Goal: Transaction & Acquisition: Purchase product/service

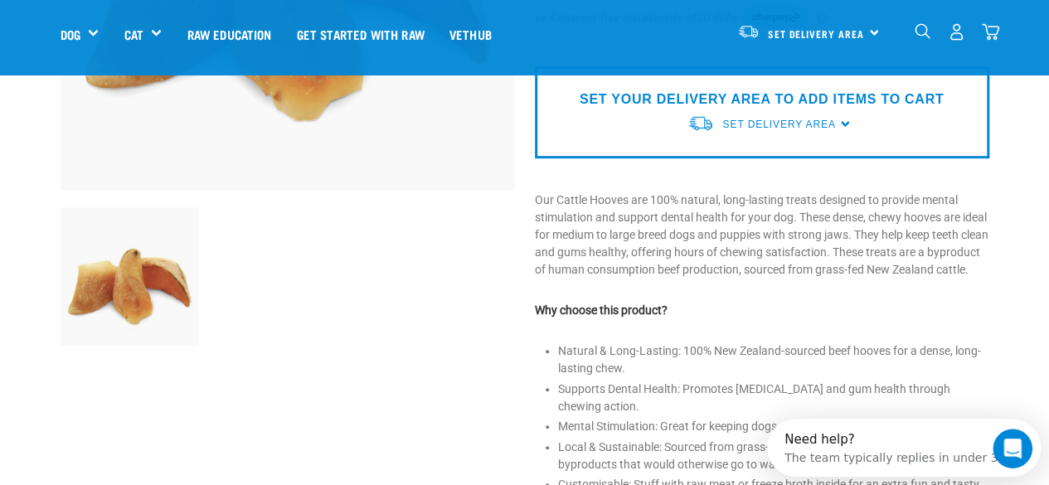
scroll to position [104, 0]
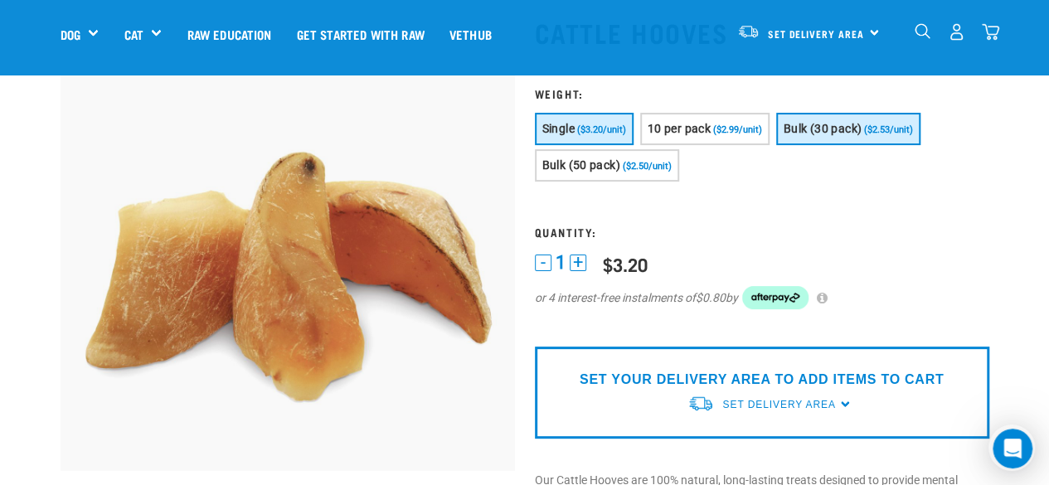
click at [886, 123] on button "Bulk (30 pack) ($2.53/unit)" at bounding box center [848, 129] width 144 height 32
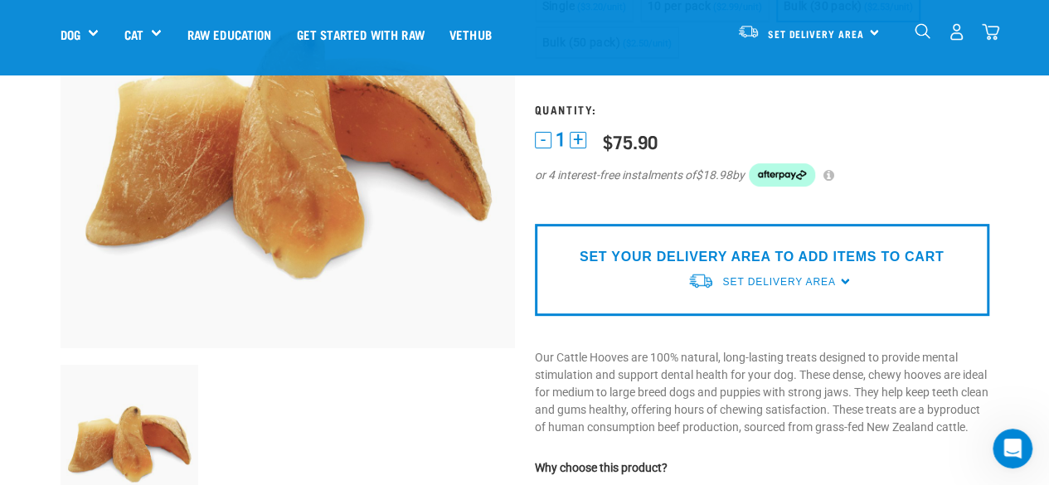
scroll to position [313, 0]
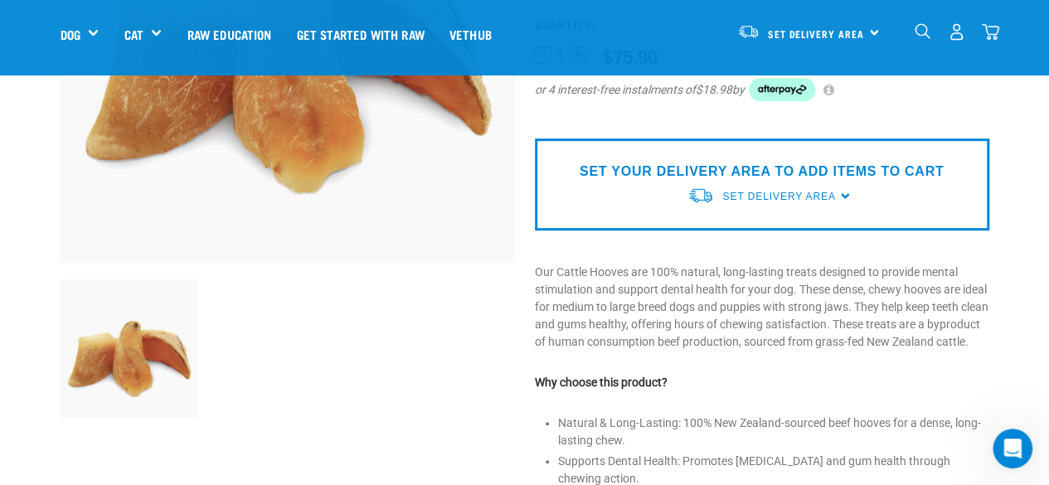
click at [875, 193] on div "SET YOUR DELIVERY AREA TO ADD ITEMS TO CART Set Delivery Area North Island Sout…" at bounding box center [762, 184] width 454 height 92
click at [822, 194] on span "Set Delivery Area" at bounding box center [778, 197] width 113 height 12
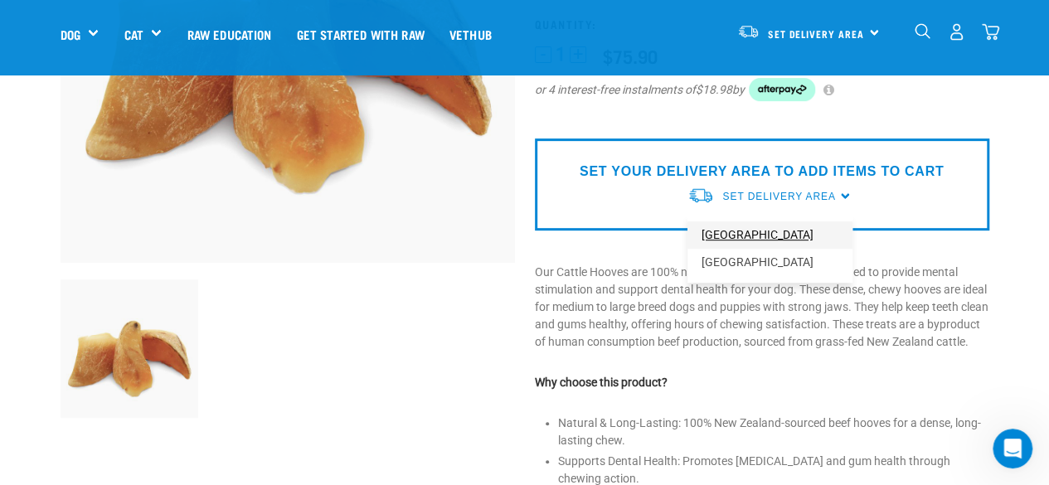
click at [743, 240] on link "[GEOGRAPHIC_DATA]" at bounding box center [769, 234] width 165 height 27
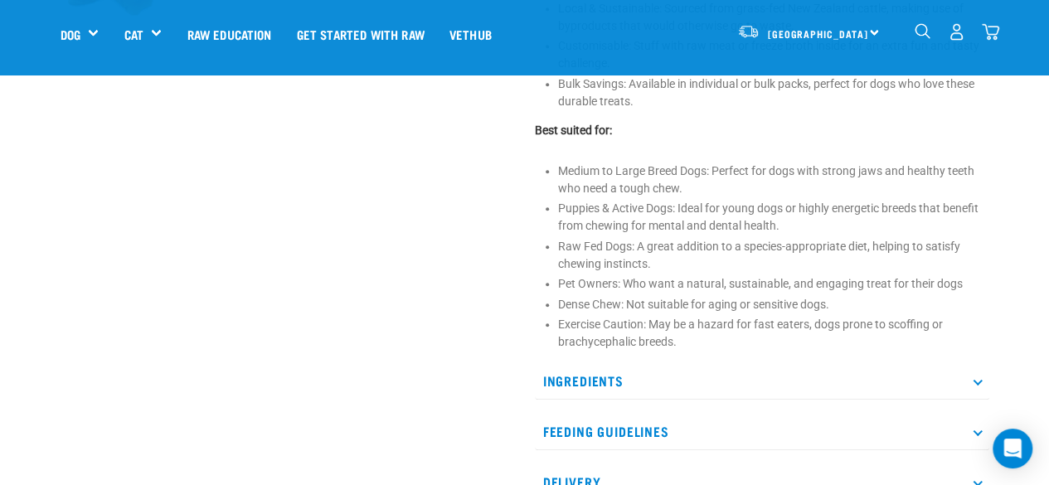
scroll to position [697, 0]
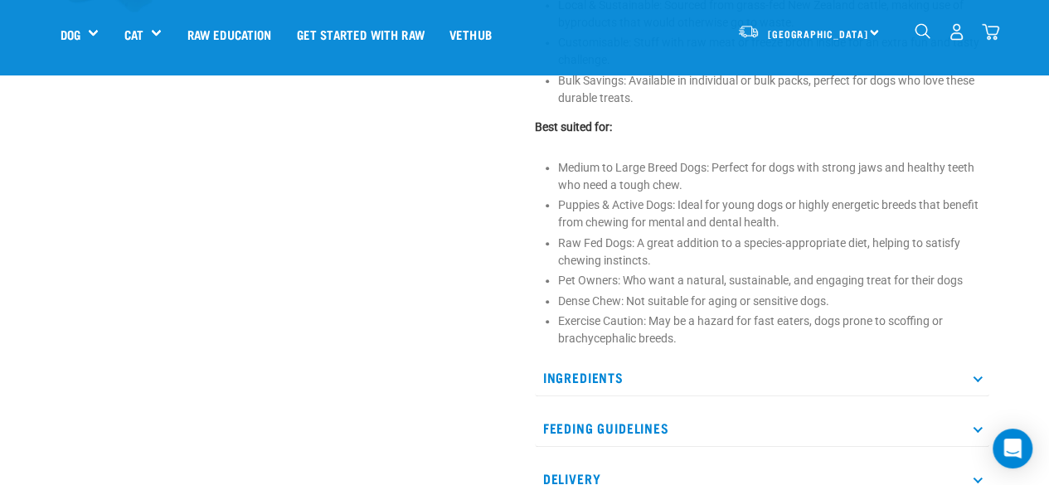
click at [1016, 89] on div "Start your pet’s raw journey today – take our quick pet questionnaire. Delivery…" at bounding box center [524, 105] width 1049 height 1604
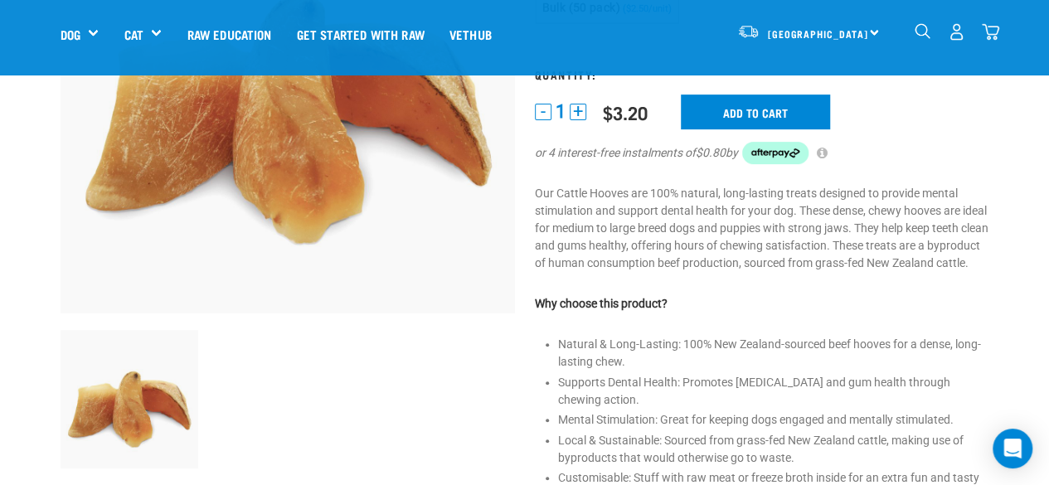
scroll to position [0, 0]
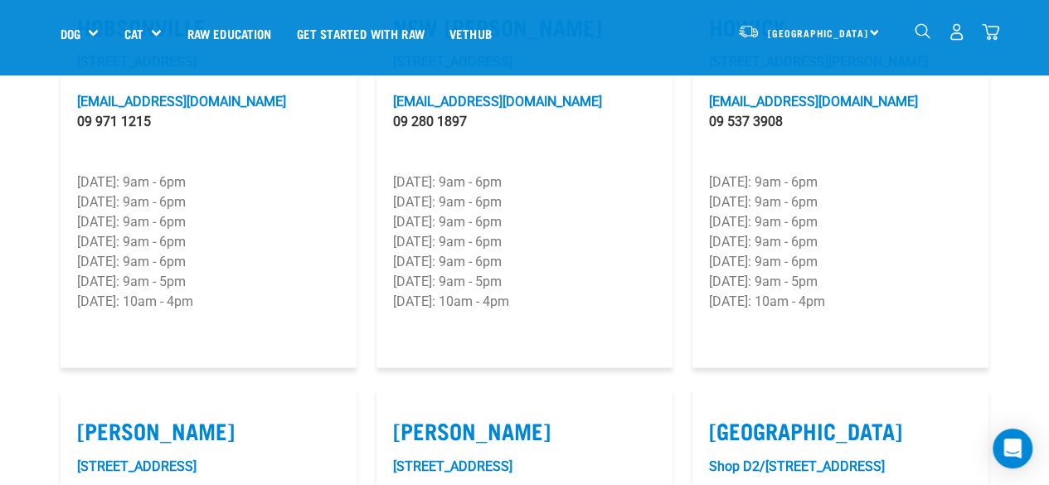
scroll to position [1257, 0]
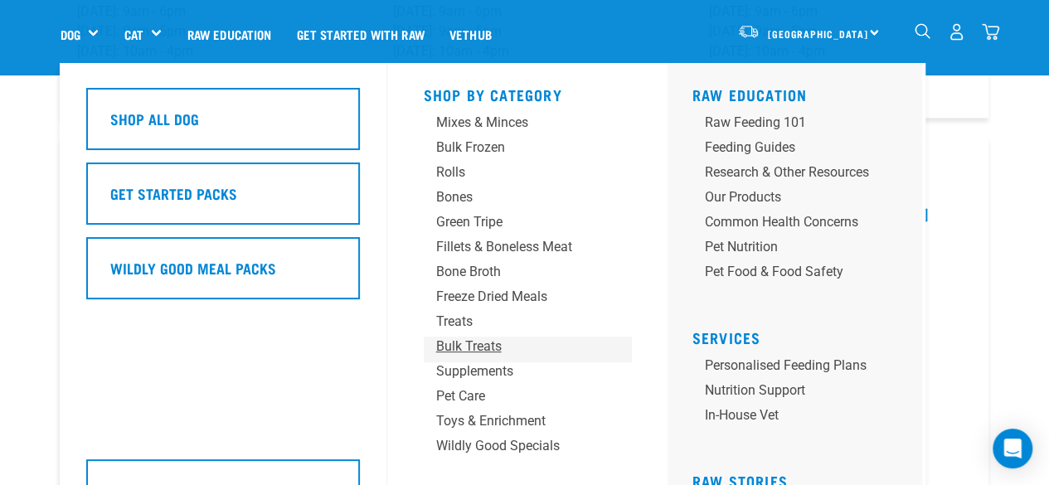
click at [485, 351] on div "Bulk Treats" at bounding box center [513, 347] width 155 height 20
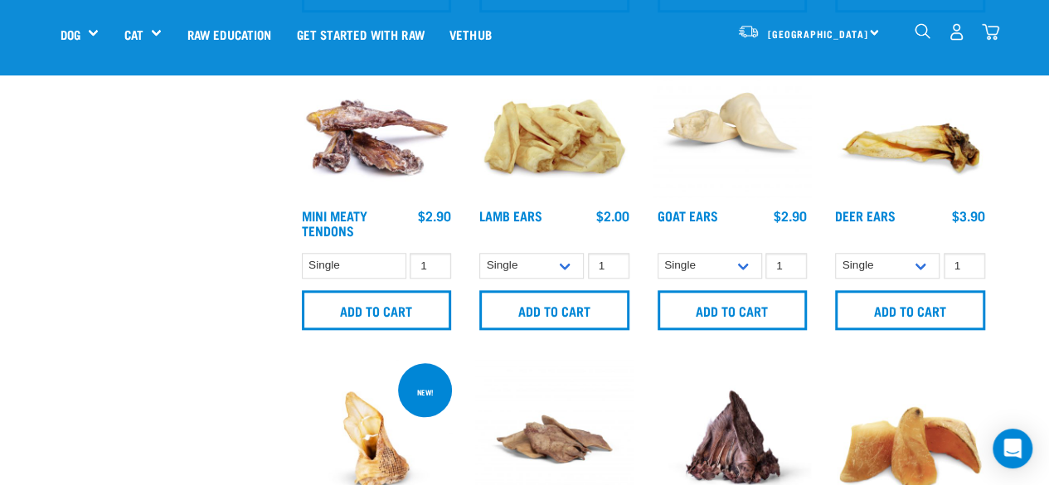
scroll to position [909, 0]
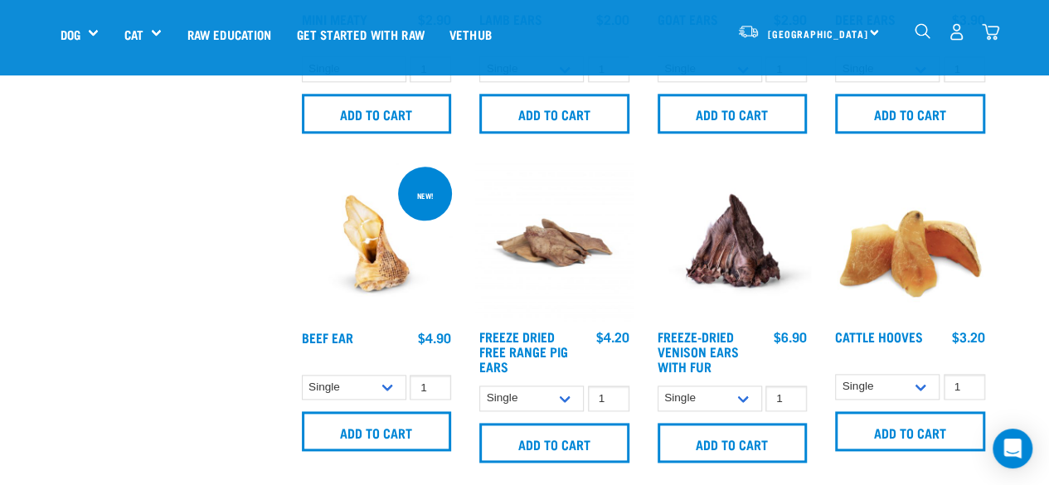
click at [945, 279] on img at bounding box center [910, 242] width 158 height 158
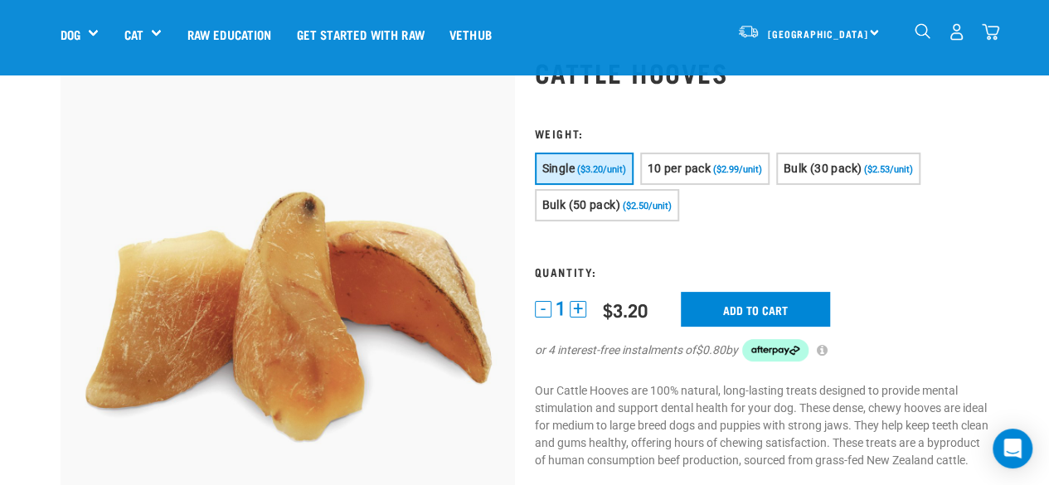
scroll to position [63, 0]
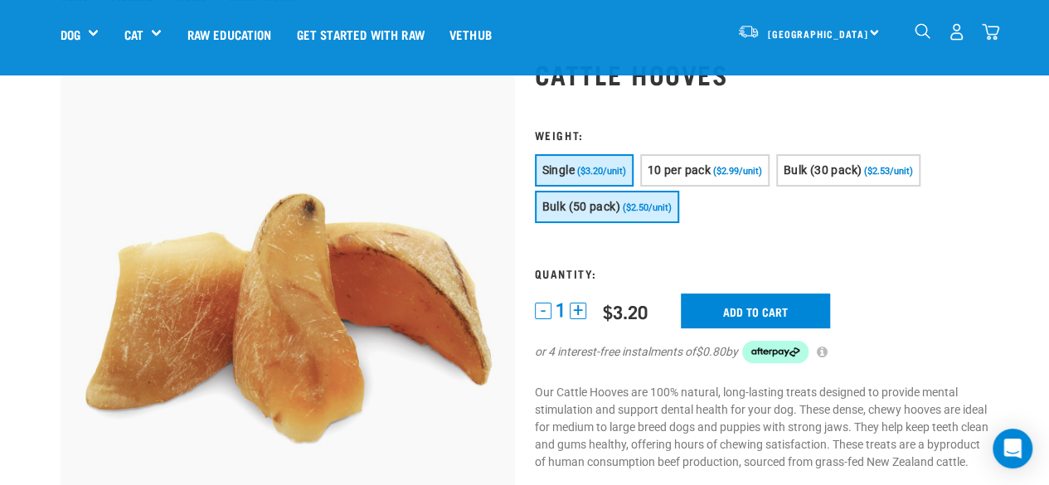
click at [606, 208] on span "Bulk (50 pack)" at bounding box center [581, 206] width 78 height 13
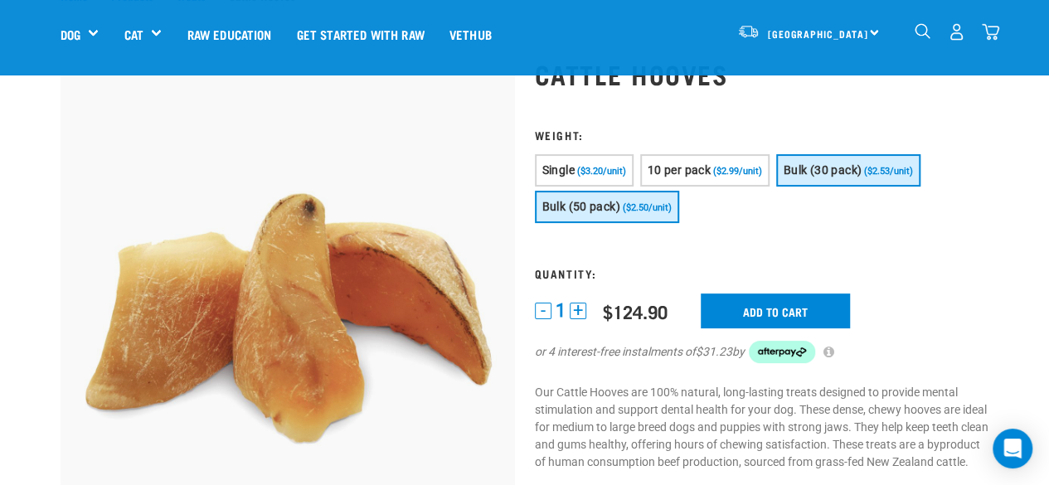
click at [860, 168] on span "Bulk (30 pack)" at bounding box center [822, 169] width 78 height 13
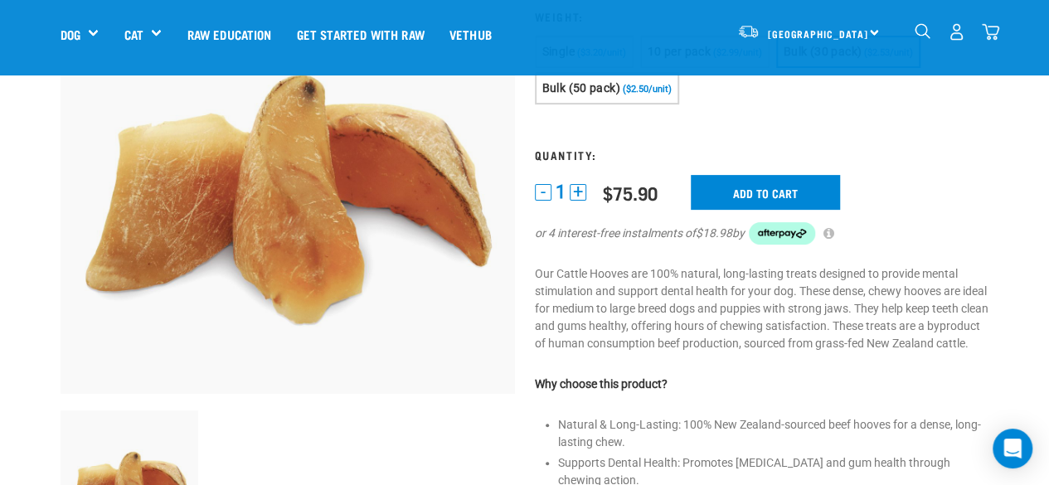
scroll to position [182, 0]
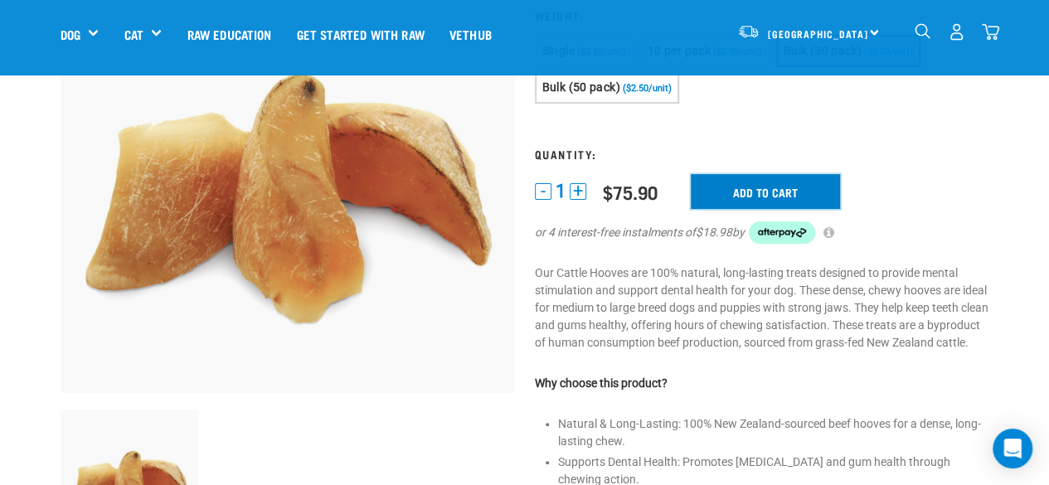
click at [822, 190] on input "Add to cart" at bounding box center [765, 191] width 149 height 35
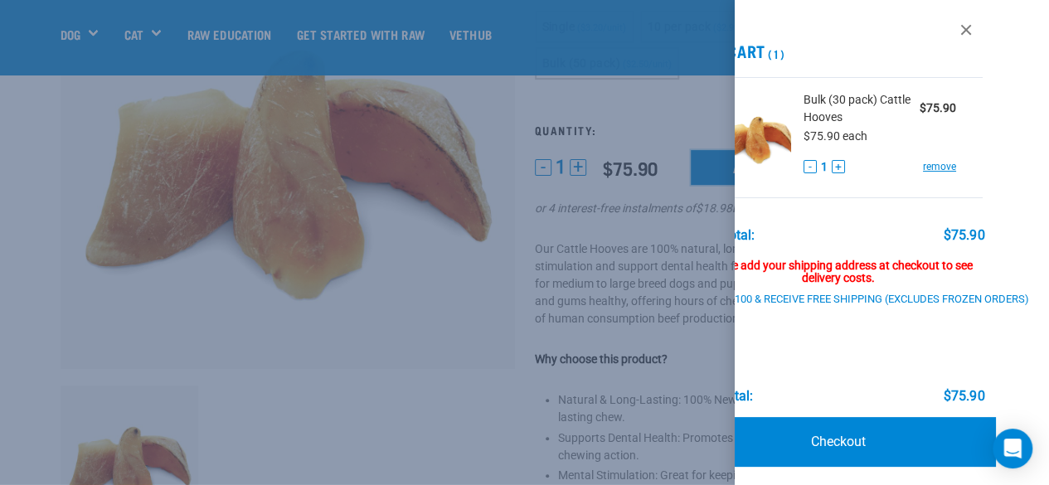
scroll to position [0, 65]
click at [865, 434] on link "Checkout" at bounding box center [838, 442] width 315 height 50
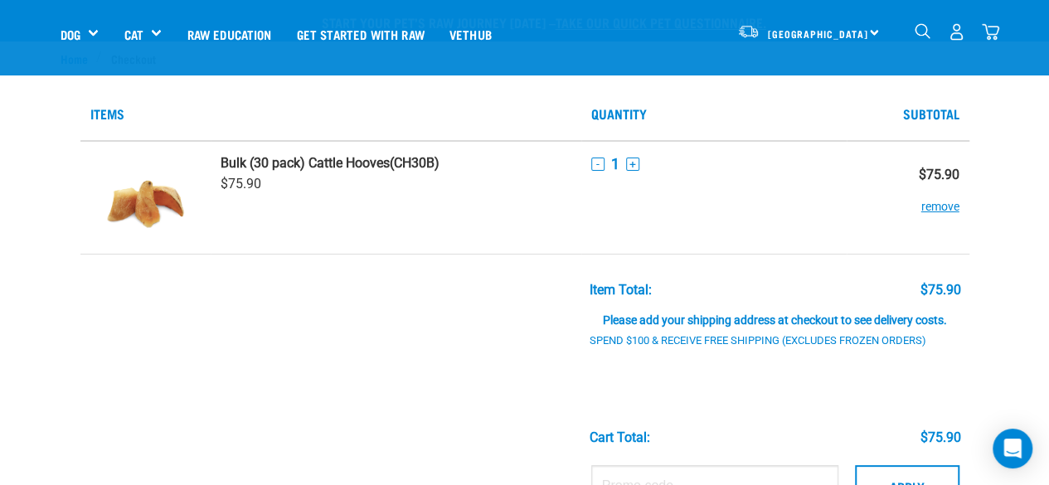
scroll to position [294, 0]
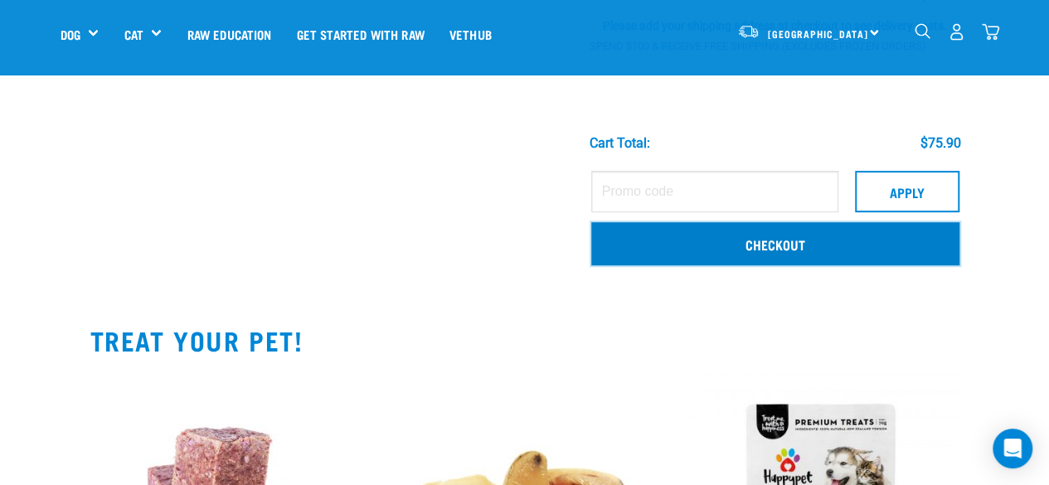
click at [822, 249] on link "Checkout" at bounding box center [775, 243] width 368 height 43
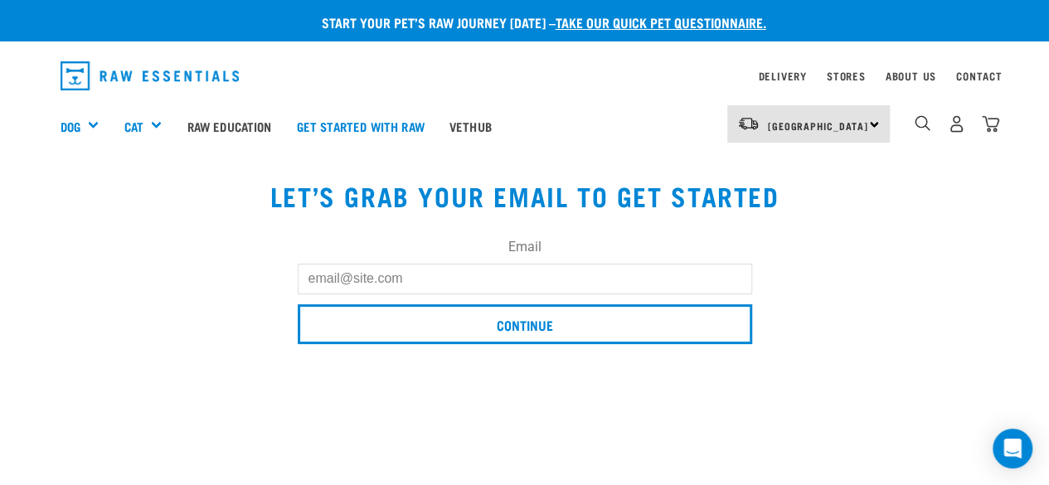
click at [447, 279] on input "Email" at bounding box center [525, 279] width 454 height 30
type input "fleming.zn@gmail.com"
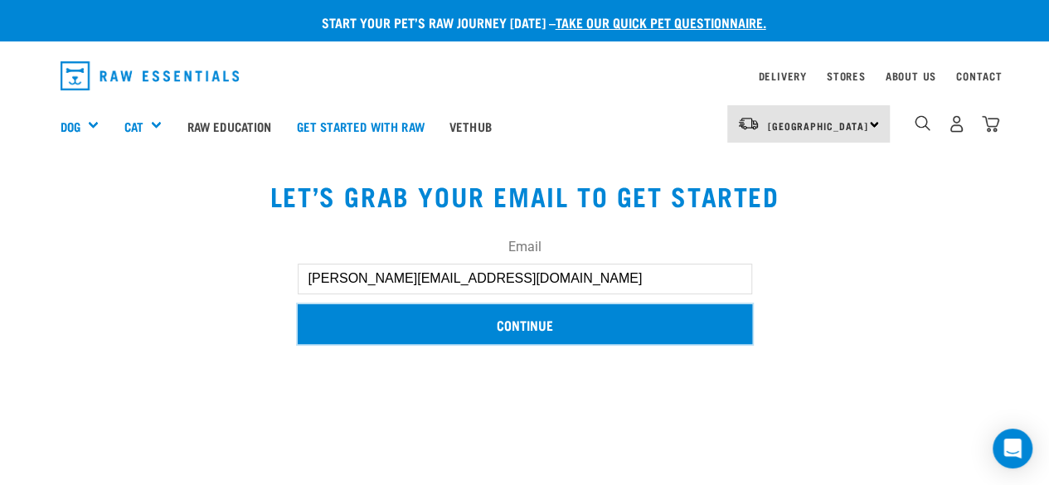
click at [506, 324] on input "Continue" at bounding box center [525, 324] width 454 height 40
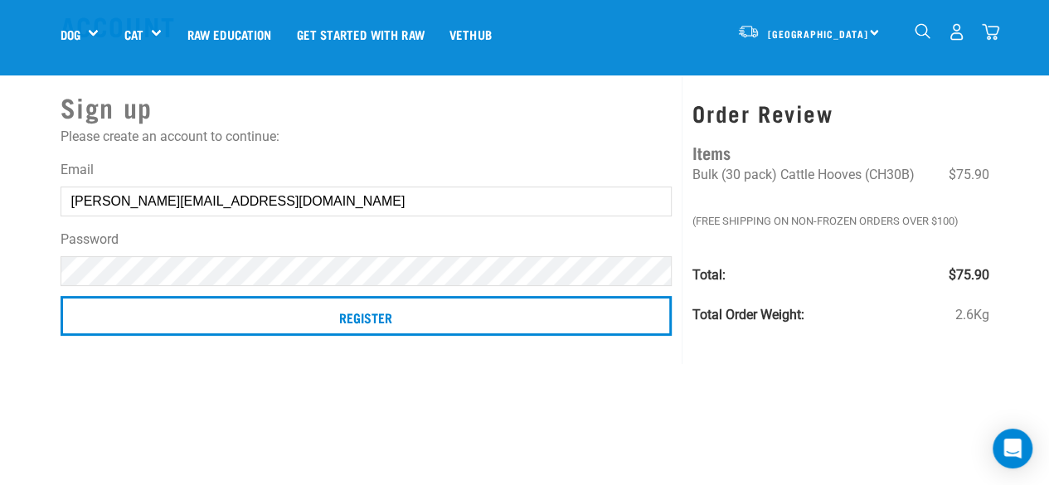
scroll to position [36, 0]
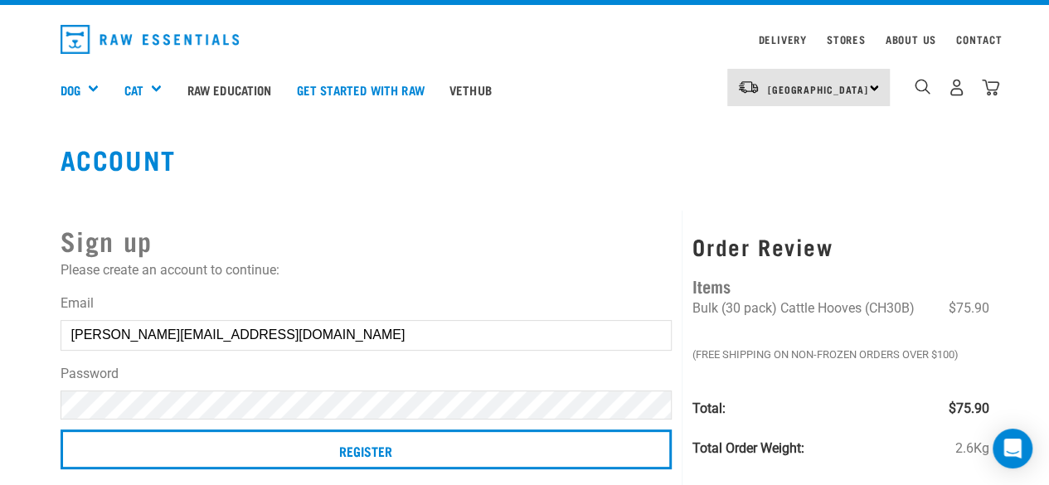
click at [61, 429] on input "Register" at bounding box center [367, 449] width 612 height 40
